Goal: Book appointment/travel/reservation

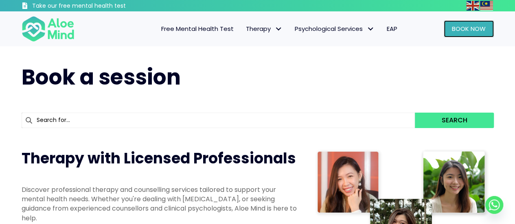
click at [482, 29] on span "Book Now" at bounding box center [469, 28] width 34 height 9
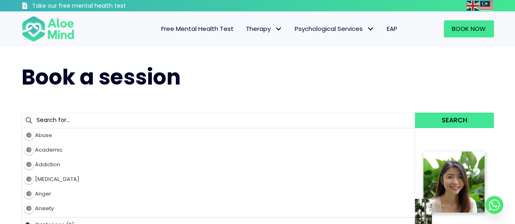
click at [169, 122] on input "text" at bounding box center [218, 120] width 393 height 15
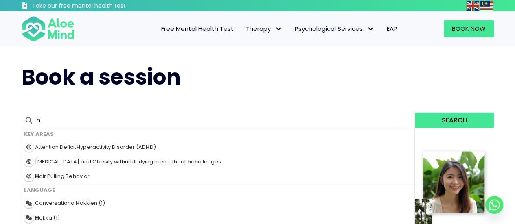
type input "ho"
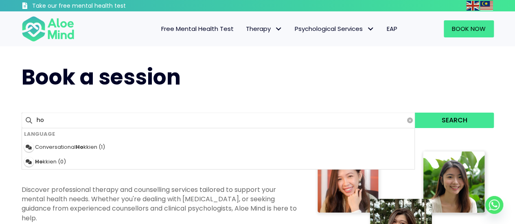
type input "[PERSON_NAME]"
type input "hoo"
type input "[PERSON_NAME]"
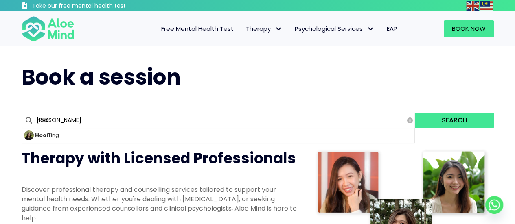
click at [179, 138] on div "Hooi Ting" at bounding box center [218, 135] width 393 height 15
type input "[PERSON_NAME]"
click at [450, 129] on div "Hooi Ting 0 results are available, use up and down arrow keys to navigate. hooi…" at bounding box center [258, 121] width 472 height 24
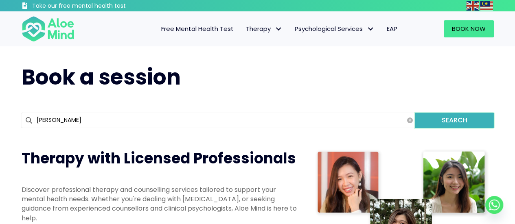
click at [452, 118] on button "Search" at bounding box center [454, 120] width 79 height 15
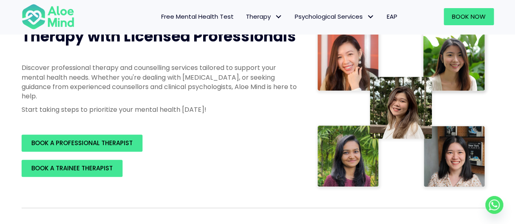
scroll to position [122, 0]
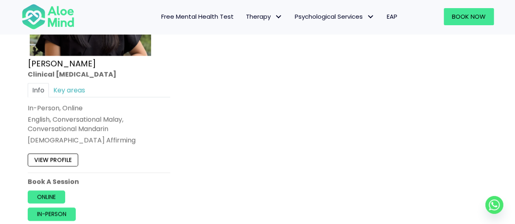
scroll to position [610, 0]
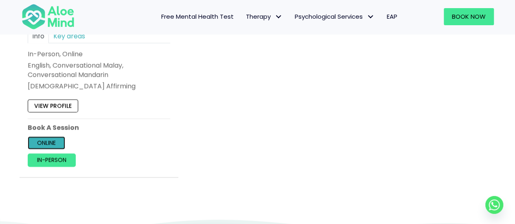
click at [57, 140] on link "Online" at bounding box center [46, 142] width 37 height 13
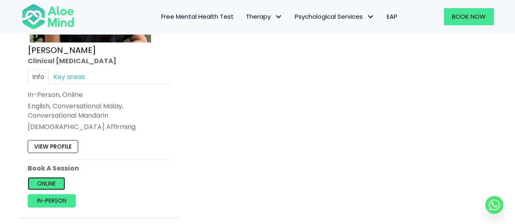
scroll to position [529, 0]
